Goal: Task Accomplishment & Management: Manage account settings

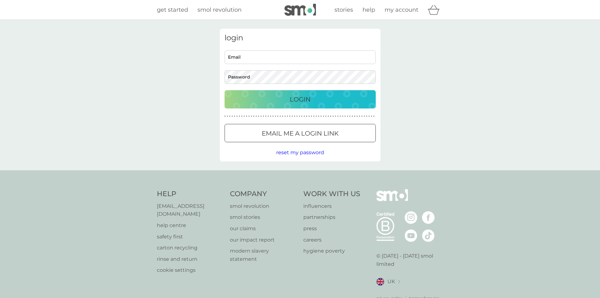
type input "[PERSON_NAME][EMAIL_ADDRESS][DOMAIN_NAME]"
click at [284, 94] on div "Login" at bounding box center [300, 99] width 139 height 10
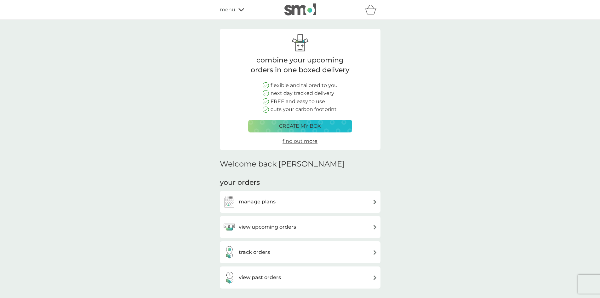
click at [271, 250] on div "track orders" at bounding box center [300, 252] width 154 height 13
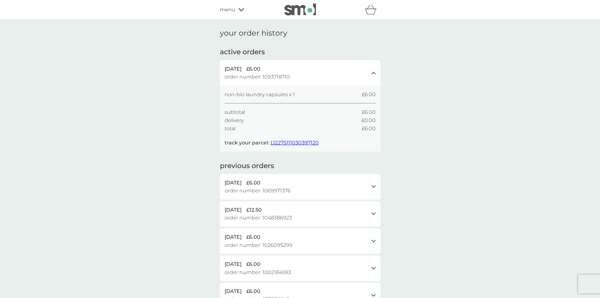
click at [233, 3] on div "refer a friend & you BOTH save smol impact smol shop your smol plans your upcom…" at bounding box center [300, 10] width 600 height 20
click at [232, 10] on span "menu" at bounding box center [227, 10] width 15 height 8
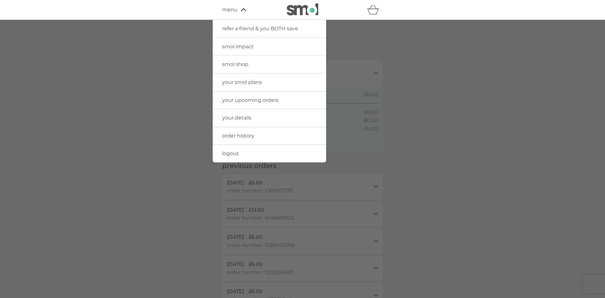
click at [247, 95] on link "your upcoming orders" at bounding box center [269, 100] width 113 height 18
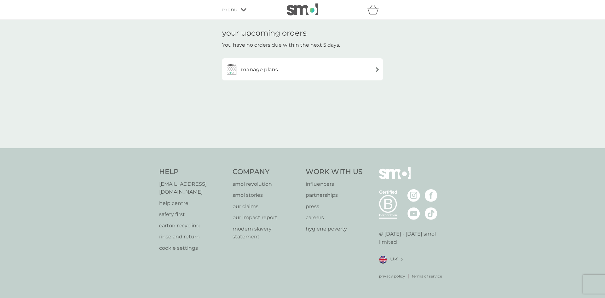
click at [283, 65] on div "manage plans" at bounding box center [302, 69] width 154 height 13
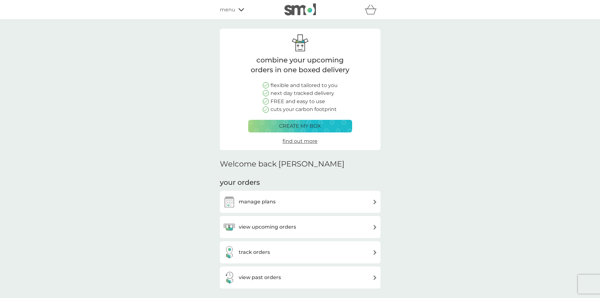
click at [242, 9] on icon at bounding box center [241, 10] width 6 height 4
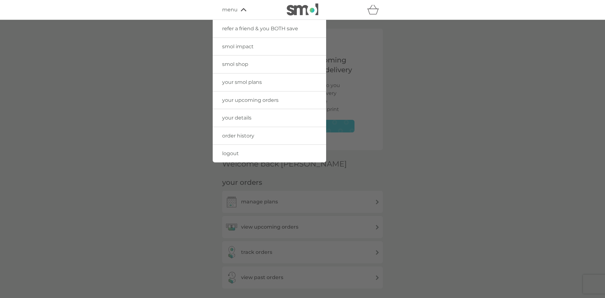
click at [245, 112] on link "your details" at bounding box center [269, 118] width 113 height 18
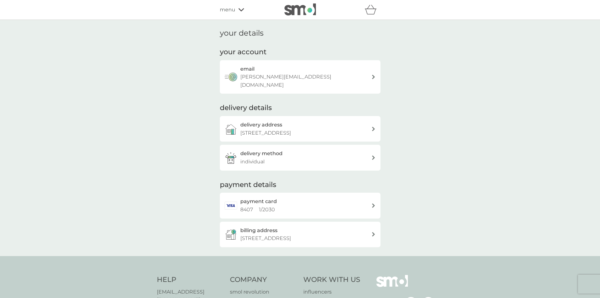
click at [291, 129] on p "45 Stone Circle, Portlethen, Portlethen, Aberdeen, AB12 4LU" at bounding box center [265, 133] width 51 height 8
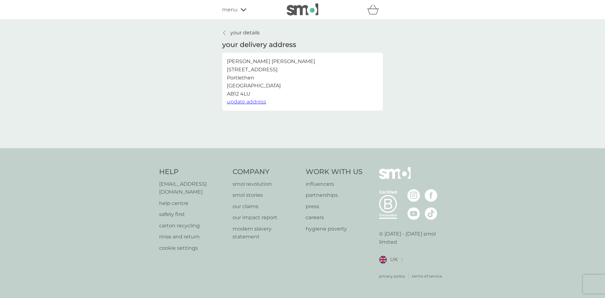
click at [248, 32] on p "your details" at bounding box center [244, 33] width 29 height 8
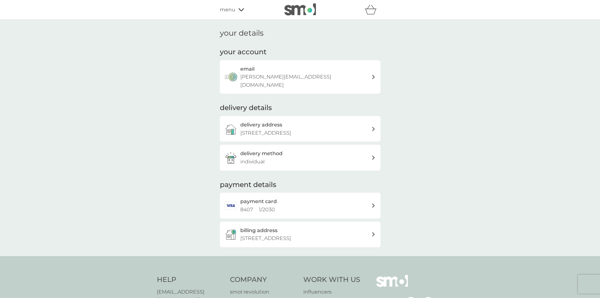
click at [306, 121] on div "delivery address 45 Stone Circle, Portlethen, Portlethen, Aberdeen, AB12 4LU" at bounding box center [305, 129] width 131 height 16
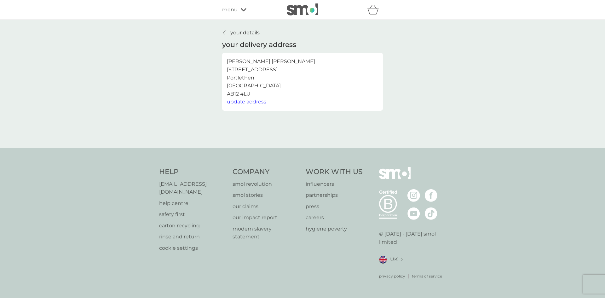
click at [250, 32] on p "your details" at bounding box center [244, 33] width 29 height 8
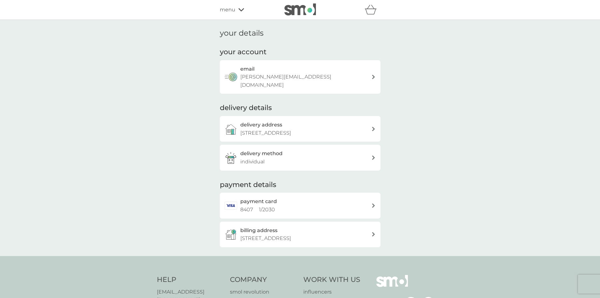
click at [270, 155] on h3 "delivery method" at bounding box center [261, 153] width 42 height 8
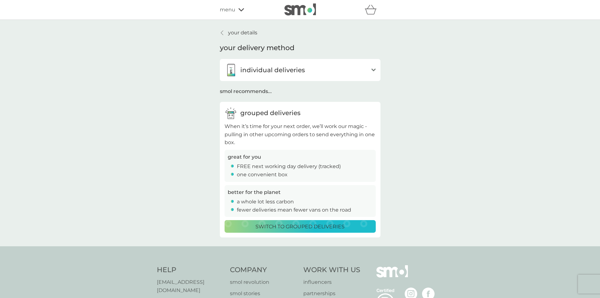
click at [253, 30] on p "your details" at bounding box center [242, 33] width 29 height 8
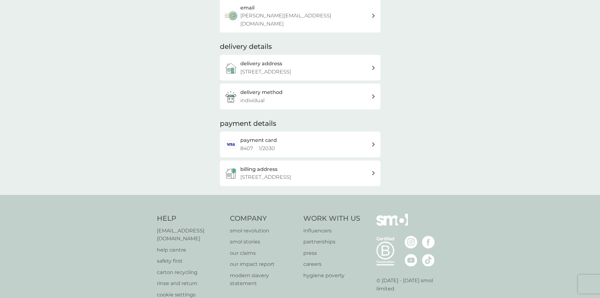
scroll to position [63, 0]
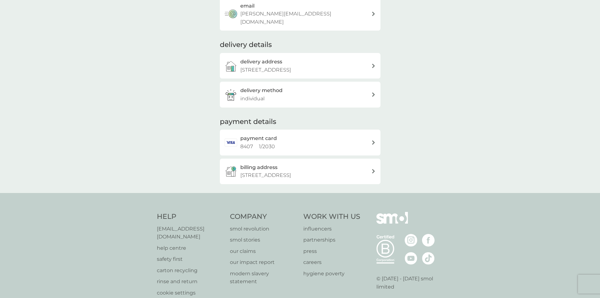
click at [287, 172] on p "45 Stone Circle, Portlethen, AB124LU" at bounding box center [265, 175] width 51 height 8
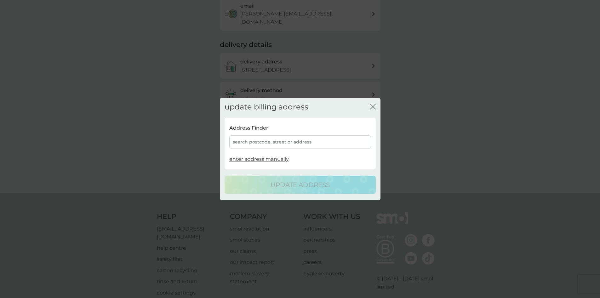
click at [373, 105] on icon "close" at bounding box center [373, 107] width 6 height 6
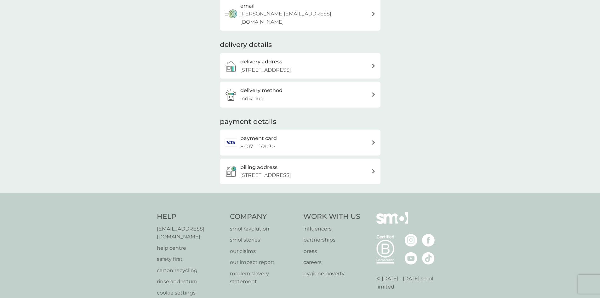
click at [331, 168] on div "billing address 45 Stone Circle, Portlethen, AB124LU" at bounding box center [305, 171] width 131 height 16
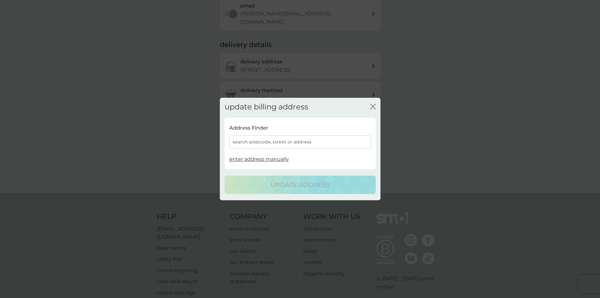
click at [271, 145] on div "search postcode, street or address" at bounding box center [300, 142] width 142 height 14
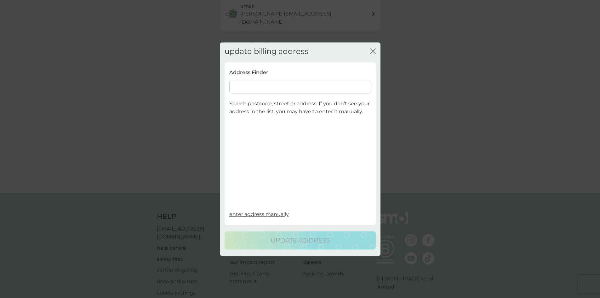
click at [373, 50] on icon "close" at bounding box center [374, 51] width 3 height 5
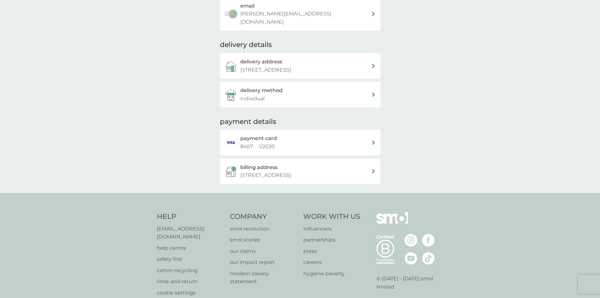
scroll to position [0, 0]
